Goal: Browse casually: Explore the website without a specific task or goal

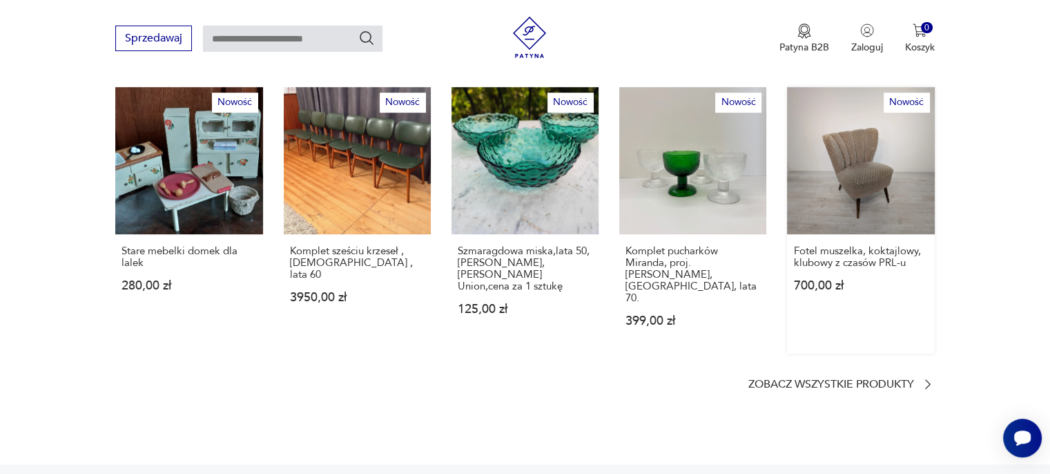
scroll to position [898, 0]
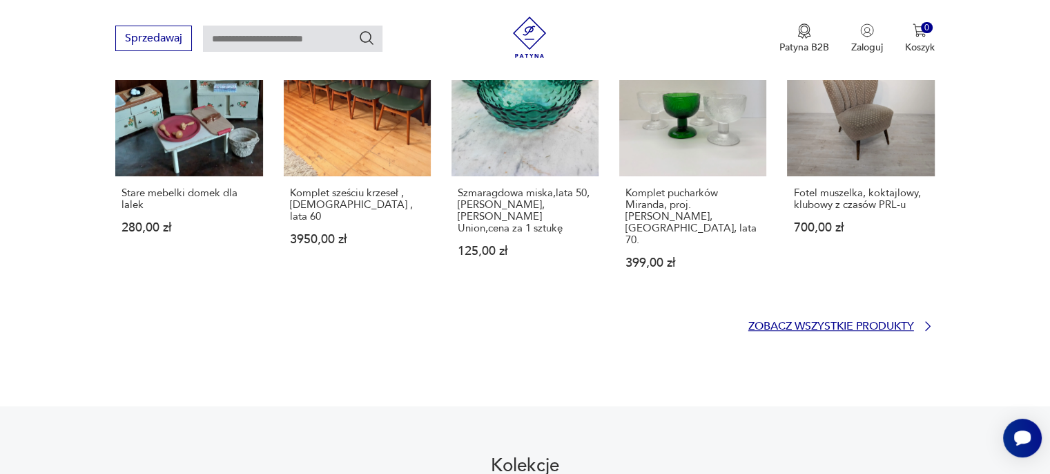
click at [776, 322] on p "Zobacz wszystkie produkty" at bounding box center [831, 326] width 166 height 9
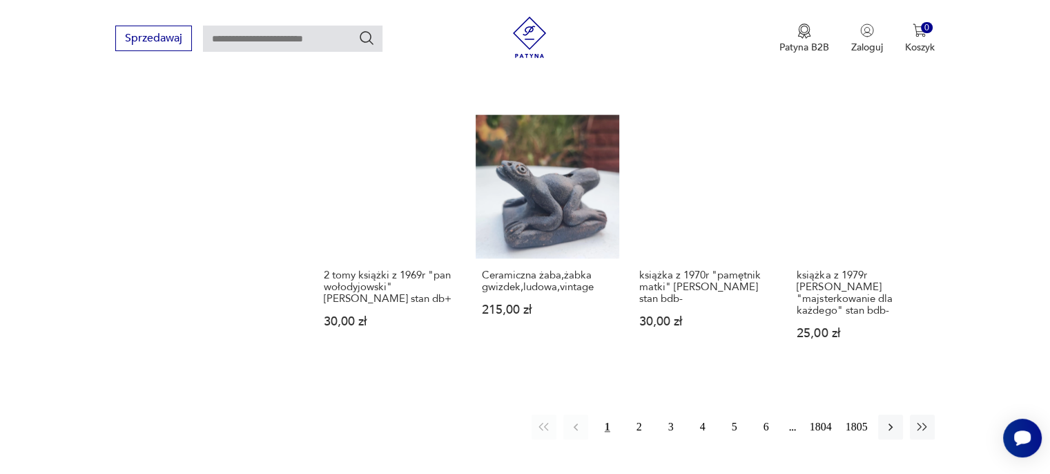
scroll to position [1235, 0]
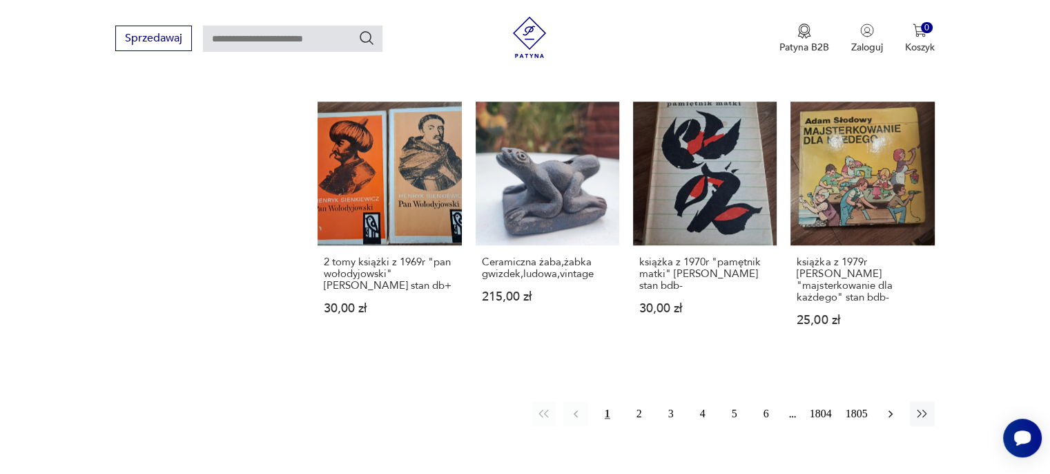
click at [884, 407] on icon "button" at bounding box center [891, 414] width 14 height 14
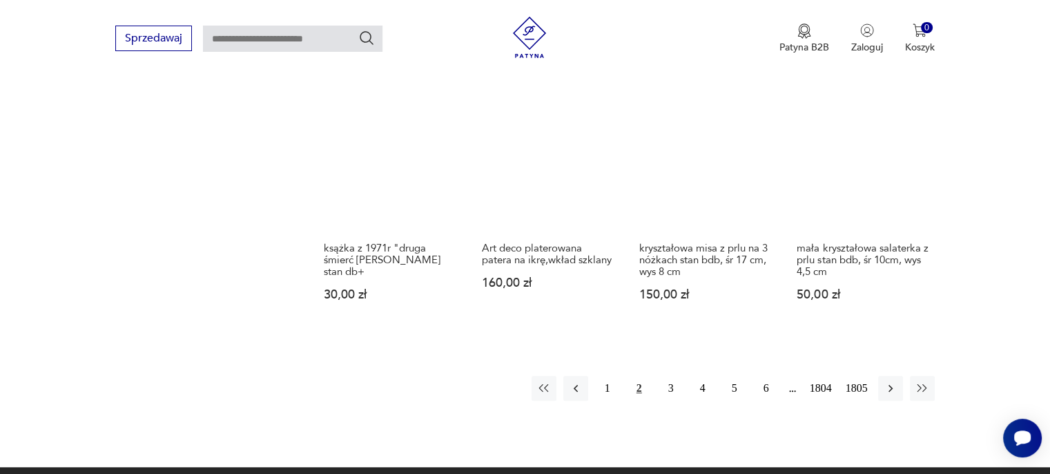
scroll to position [1145, 0]
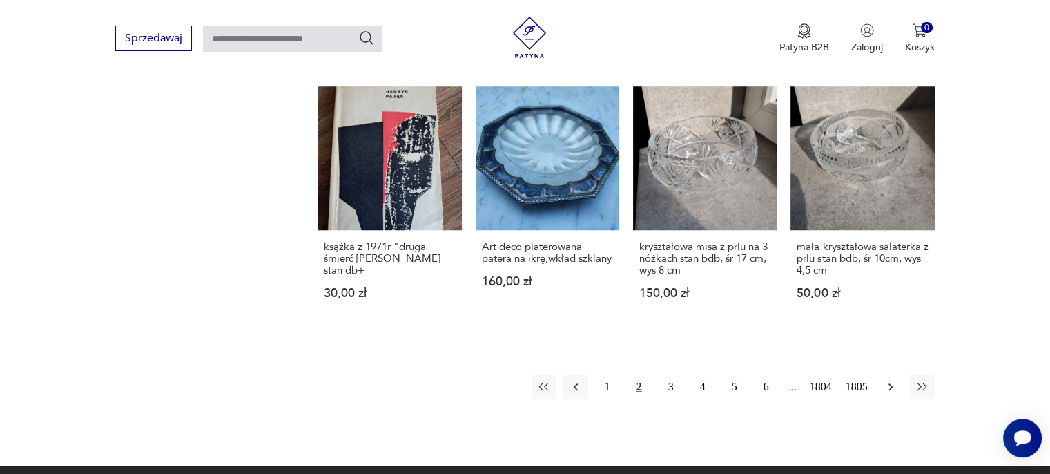
click at [889, 385] on icon "button" at bounding box center [891, 387] width 14 height 14
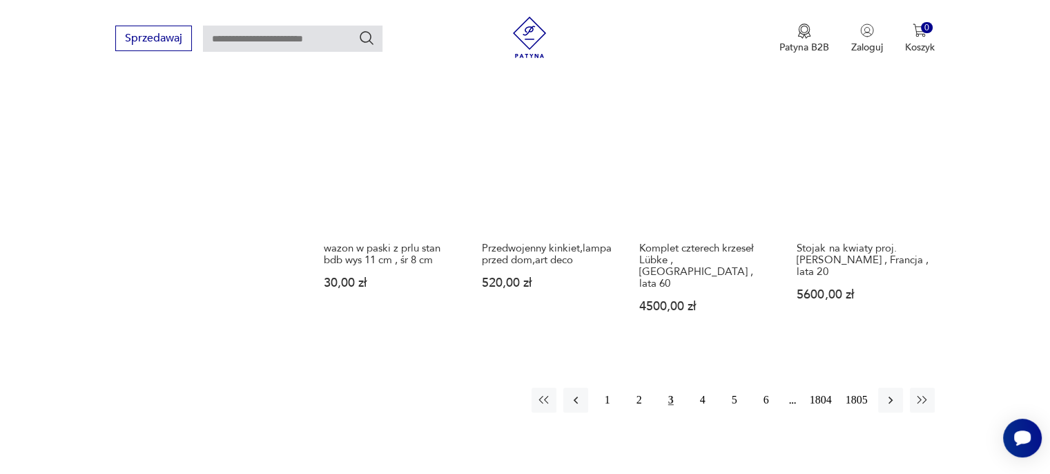
scroll to position [1145, 0]
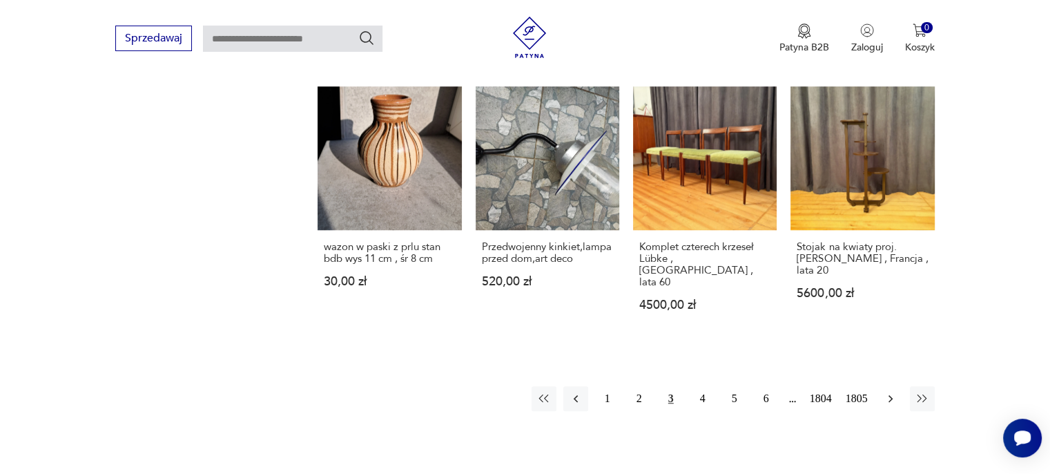
click at [889, 391] on icon "button" at bounding box center [891, 398] width 14 height 14
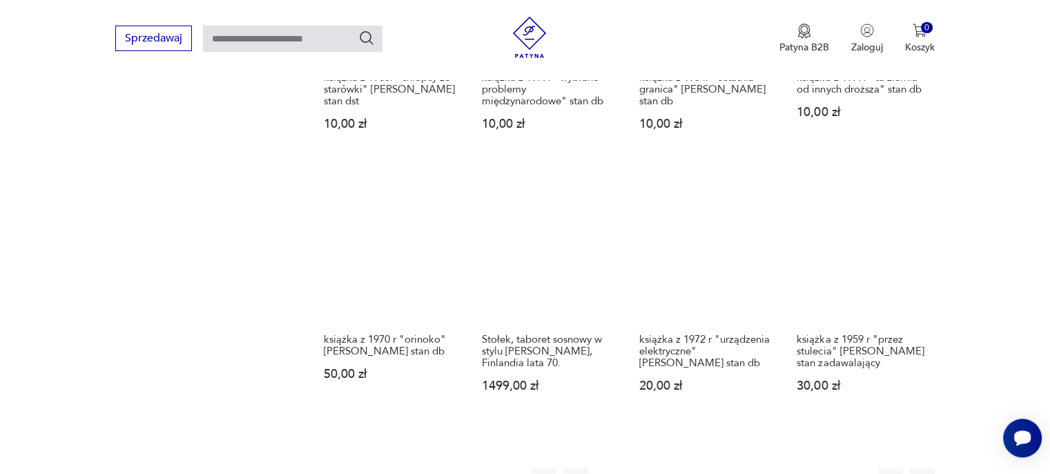
scroll to position [1076, 0]
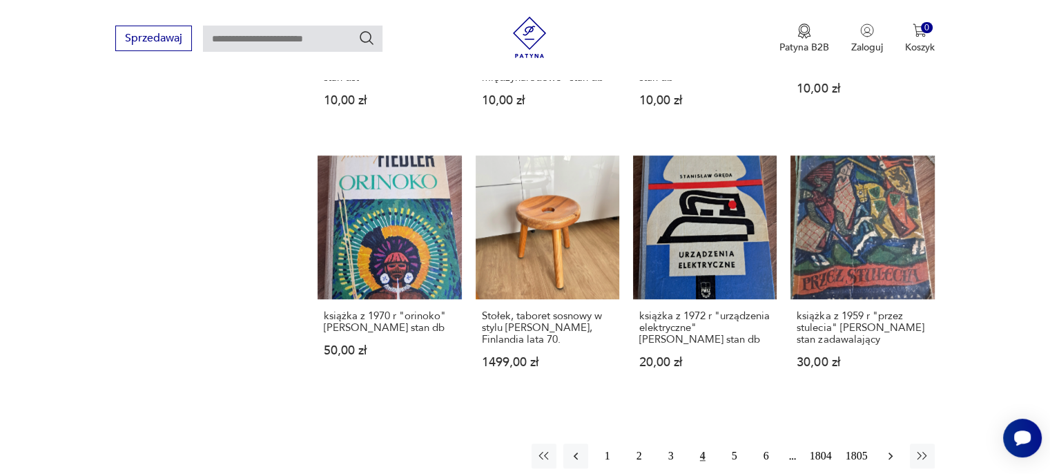
click at [886, 449] on icon "button" at bounding box center [891, 456] width 14 height 14
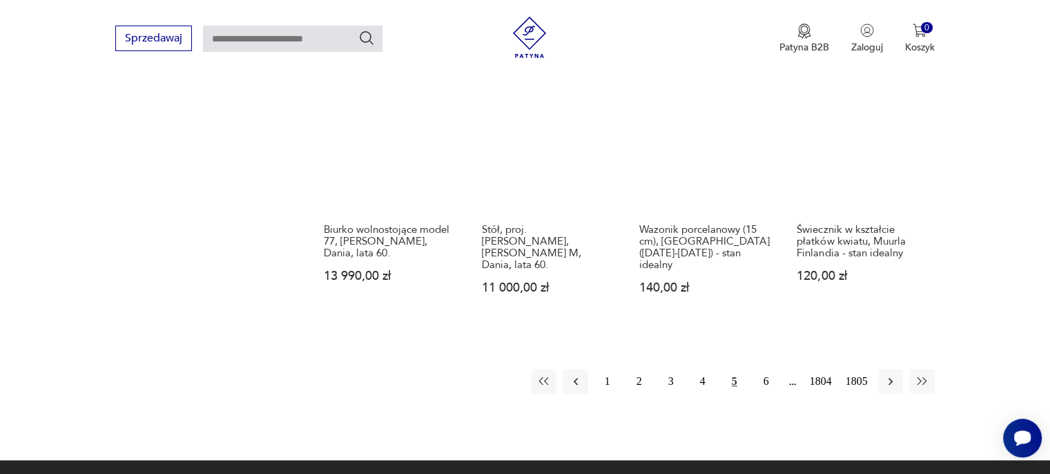
scroll to position [1214, 0]
